Goal: Communication & Community: Answer question/provide support

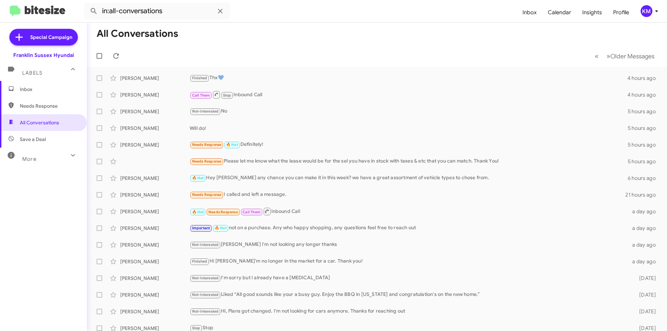
click at [62, 207] on div "Inbox Needs Response All Conversations Save a Deal More Important 🔥 Hot Appoint…" at bounding box center [43, 180] width 87 height 199
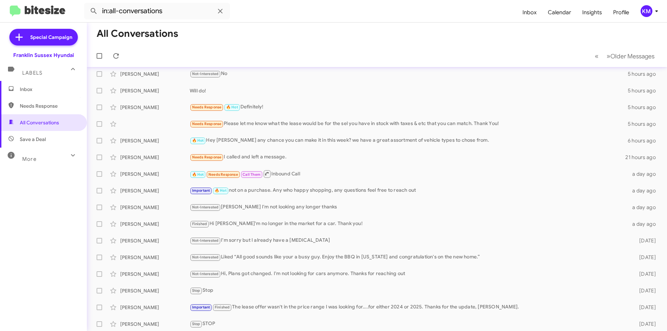
scroll to position [72, 0]
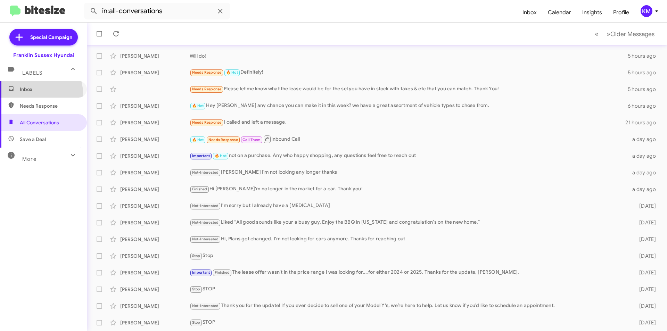
click at [24, 94] on span "Inbox" at bounding box center [43, 89] width 87 height 17
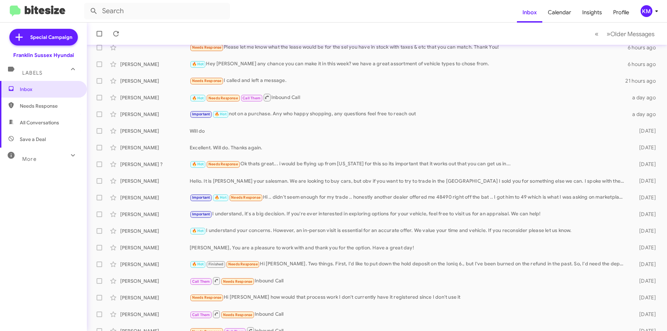
scroll to position [72, 0]
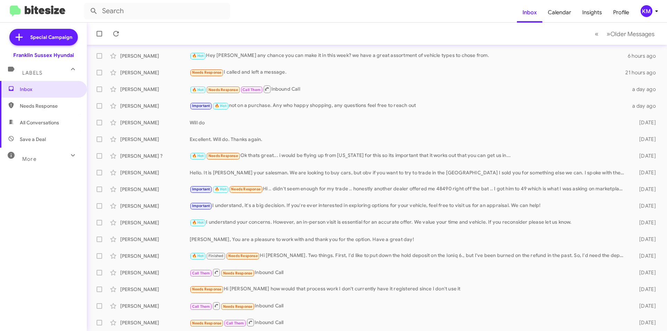
drag, startPoint x: 41, startPoint y: 214, endPoint x: 58, endPoint y: 215, distance: 16.7
click at [42, 214] on div "Inbox Needs Response All Conversations Save a Deal More Important 🔥 Hot Appoint…" at bounding box center [43, 180] width 87 height 199
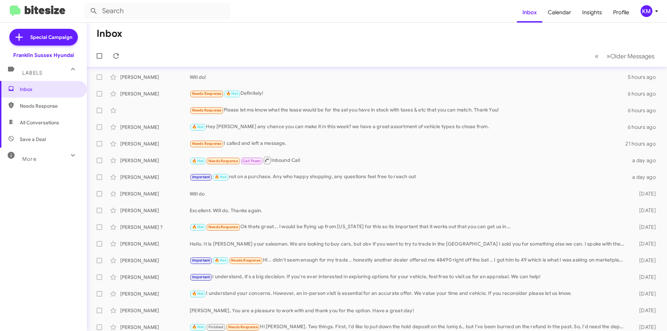
scroll to position [0, 0]
click at [35, 122] on span "All Conversations" at bounding box center [39, 122] width 39 height 7
type input "in:all-conversations"
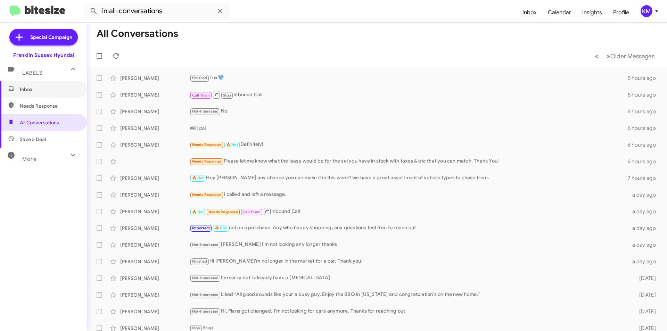
click at [28, 92] on span "Inbox" at bounding box center [49, 89] width 59 height 7
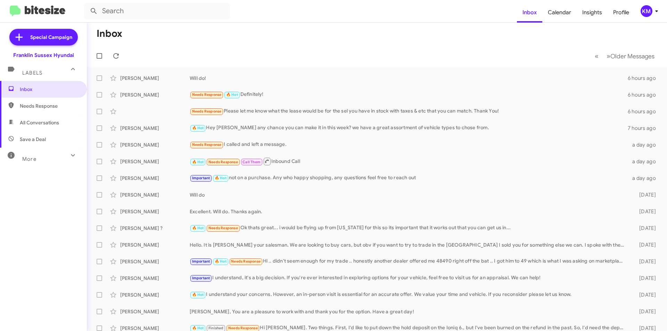
click at [284, 110] on div "Needs Response Please let me know what the lease would be for the sel you have …" at bounding box center [409, 111] width 438 height 8
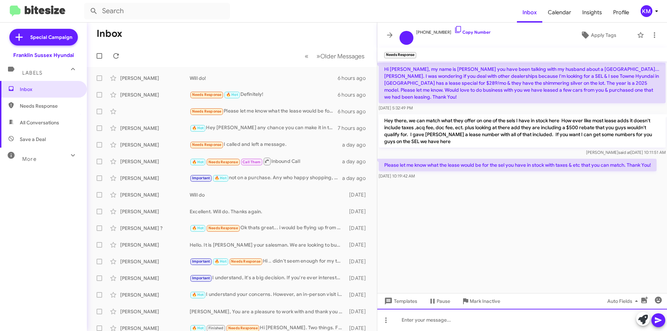
click at [418, 321] on div at bounding box center [522, 320] width 290 height 22
click at [527, 319] on div "so running the numbers on the SEL convience same car they were advertising" at bounding box center [522, 320] width 290 height 22
click at [602, 320] on div "so running the numbers on the SEL convience same car trim level they were adver…" at bounding box center [522, 320] width 290 height 22
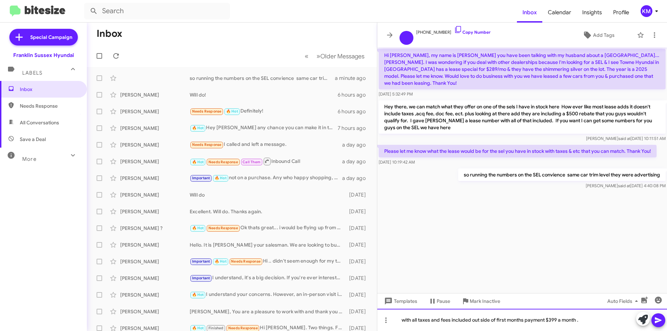
click at [583, 318] on div "with all taxes and fees included out side of first months payment $399 a month ." at bounding box center [522, 320] width 290 height 22
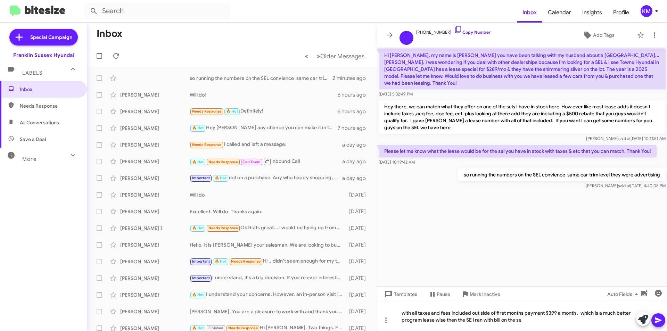
click at [657, 318] on icon at bounding box center [657, 320] width 7 height 6
